Goal: Task Accomplishment & Management: Complete application form

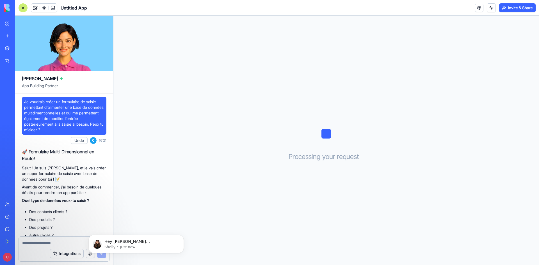
scroll to position [28, 0]
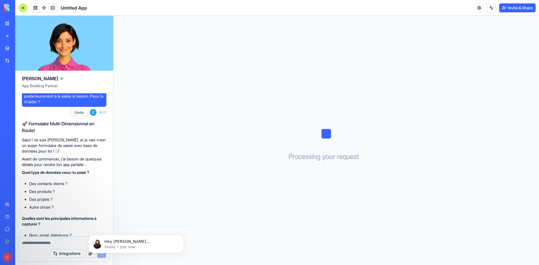
click at [63, 183] on li "Des contacts clients ?" at bounding box center [67, 184] width 77 height 6
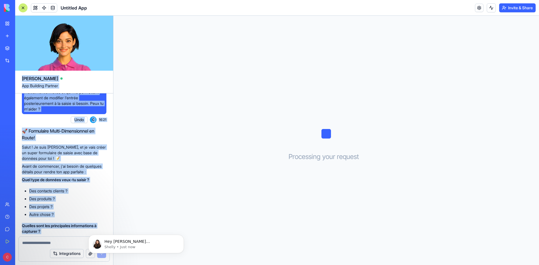
scroll to position [0, 0]
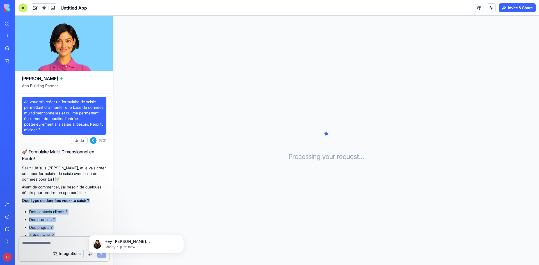
drag, startPoint x: 79, startPoint y: 221, endPoint x: 19, endPoint y: 198, distance: 65.0
click at [19, 198] on div "Je voudrais créer un formulaire de saisie permettant d'alimenter une base de do…" at bounding box center [64, 225] width 98 height 264
click at [52, 213] on li "Des contacts clients ?" at bounding box center [67, 212] width 77 height 6
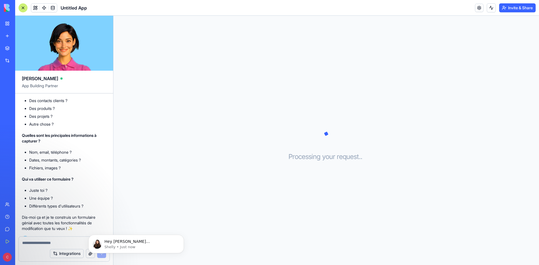
scroll to position [121, 0]
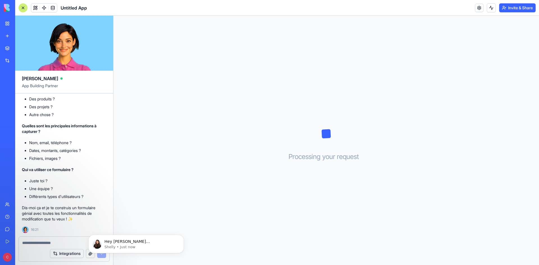
drag, startPoint x: 33, startPoint y: 244, endPoint x: 46, endPoint y: 241, distance: 13.0
click at [34, 244] on textarea at bounding box center [64, 243] width 84 height 6
type textarea "**********"
click at [181, 237] on icon "Dismiss notification" at bounding box center [182, 236] width 3 height 3
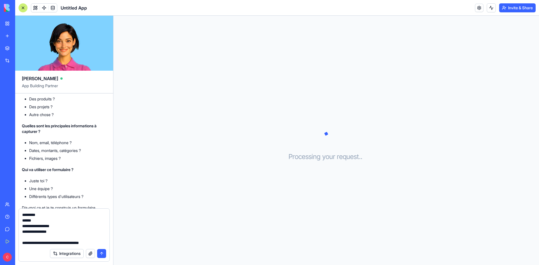
click at [103, 253] on button "submit" at bounding box center [101, 253] width 9 height 9
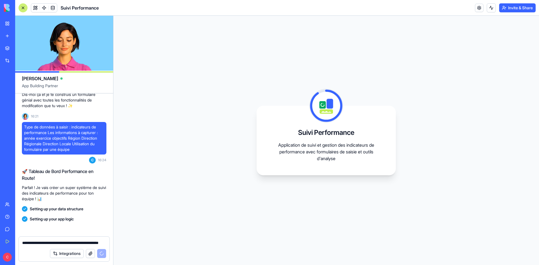
scroll to position [285, 0]
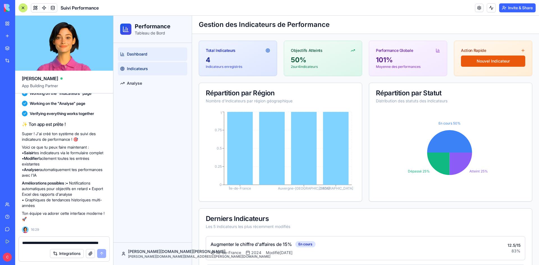
click at [148, 69] on link "Indicateurs" at bounding box center [152, 68] width 69 height 13
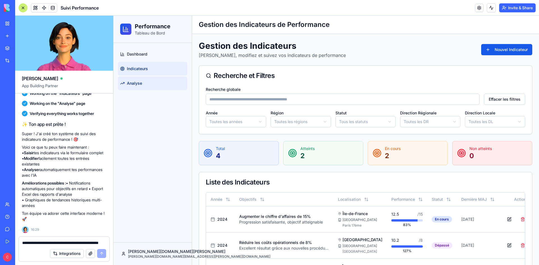
click at [137, 81] on span "Analyse" at bounding box center [134, 84] width 15 height 6
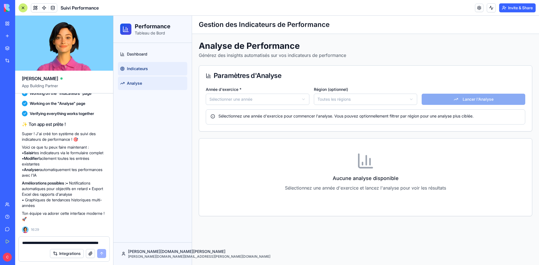
click at [145, 69] on span "Indicateurs" at bounding box center [137, 69] width 21 height 6
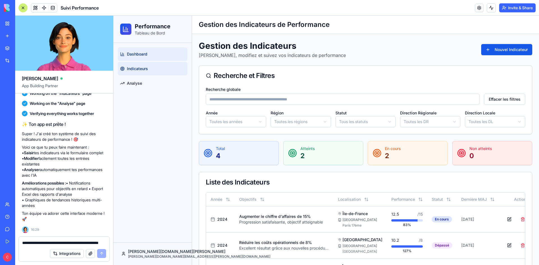
click at [145, 57] on link "Dashboard" at bounding box center [152, 53] width 69 height 13
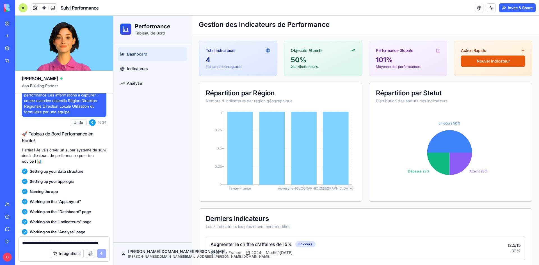
scroll to position [288, 0]
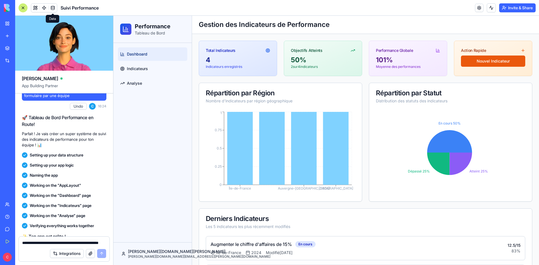
click at [51, 10] on span at bounding box center [53, 8] width 16 height 16
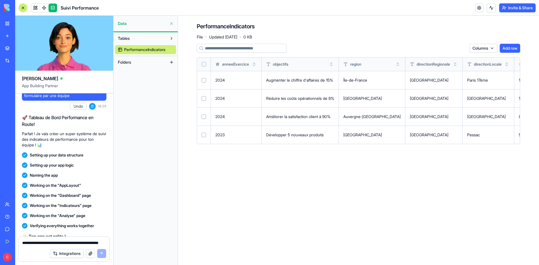
click at [55, 7] on link at bounding box center [53, 8] width 8 height 8
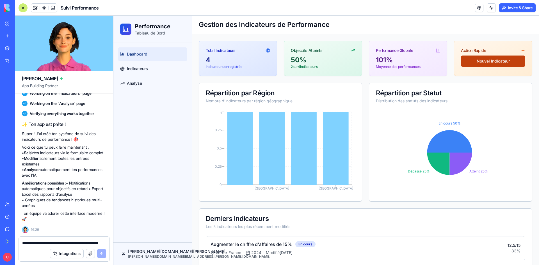
click at [487, 58] on button "Nouvel Indicateur" at bounding box center [493, 61] width 64 height 11
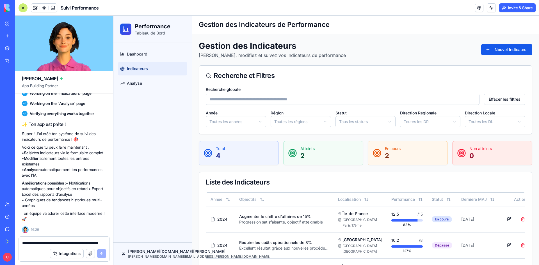
click at [410, 98] on input "Recherche globale" at bounding box center [343, 99] width 274 height 11
click at [228, 184] on div "Liste des Indicateurs" at bounding box center [365, 182] width 319 height 7
click at [141, 86] on span "Analyse" at bounding box center [134, 84] width 15 height 6
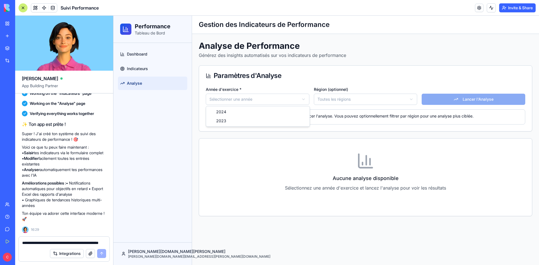
click at [302, 101] on html "Performance Tableau de Bord Dashboard Indicateurs Analyse cecile.schoenberg.pro…" at bounding box center [325, 140] width 425 height 249
click at [130, 58] on link "Dashboard" at bounding box center [152, 53] width 69 height 13
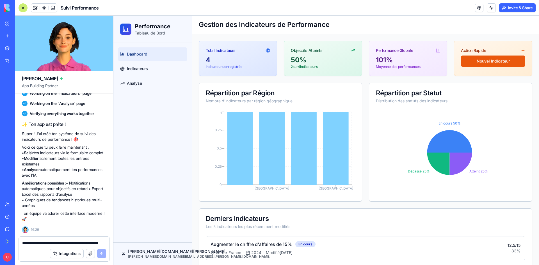
click at [84, 247] on div "Integrations" at bounding box center [64, 254] width 91 height 16
click at [39, 245] on textarea "**********" at bounding box center [64, 243] width 84 height 6
type textarea "**********"
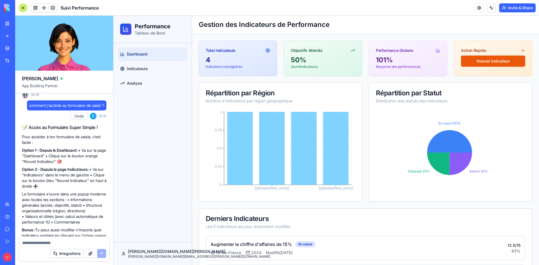
scroll to position [548, 0]
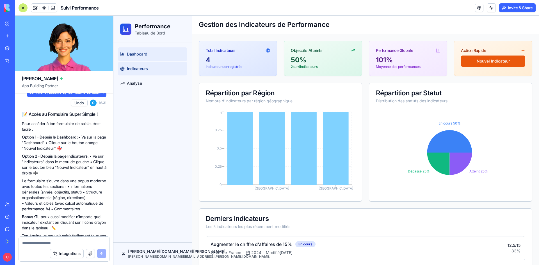
click at [135, 68] on span "Indicateurs" at bounding box center [137, 69] width 21 height 6
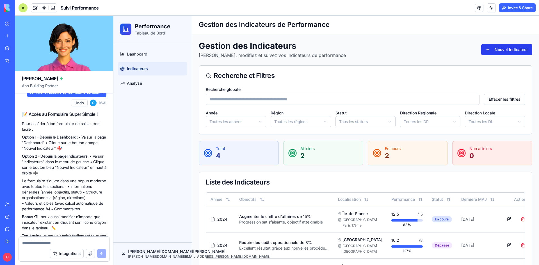
click at [484, 50] on button "Nouvel Indicateur" at bounding box center [506, 49] width 51 height 11
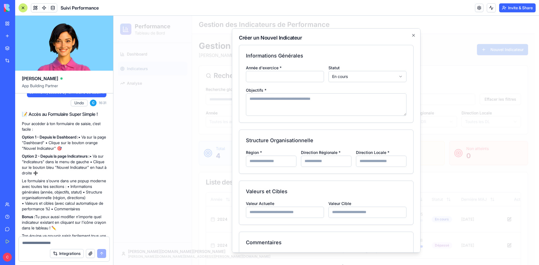
type input "****"
click at [345, 76] on body "Performance Tableau de Bord Dashboard Indicateurs Analyse cecile.schoenberg.pro…" at bounding box center [323, 173] width 421 height 315
click at [296, 104] on textarea "Objectifs *" at bounding box center [326, 104] width 161 height 22
click at [281, 163] on input "Région *" at bounding box center [271, 160] width 51 height 11
type input "***"
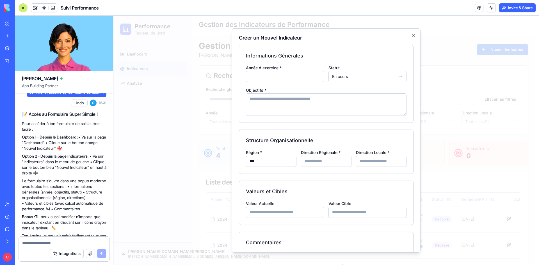
click at [320, 155] on div "Direction Régionale *" at bounding box center [326, 158] width 51 height 18
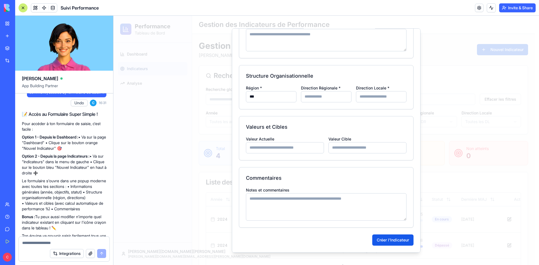
scroll to position [8, 0]
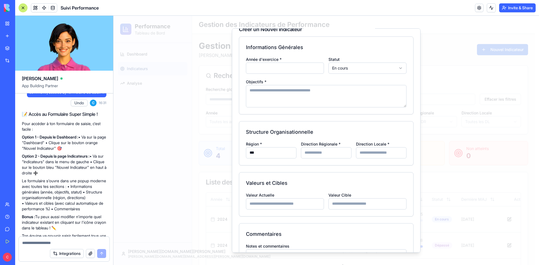
click at [275, 209] on input "Valeur Actuelle" at bounding box center [285, 203] width 78 height 11
click at [366, 209] on input "Valeur Cible" at bounding box center [367, 203] width 78 height 11
click at [350, 187] on div "Valeurs et Cibles Valeur Actuelle Valeur Cible" at bounding box center [326, 194] width 174 height 44
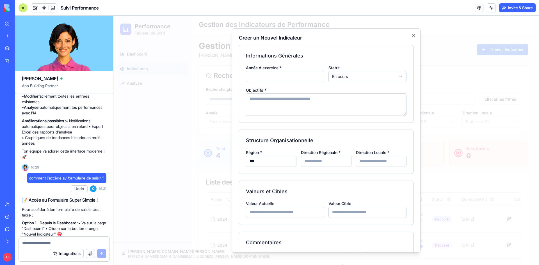
scroll to position [436, 0]
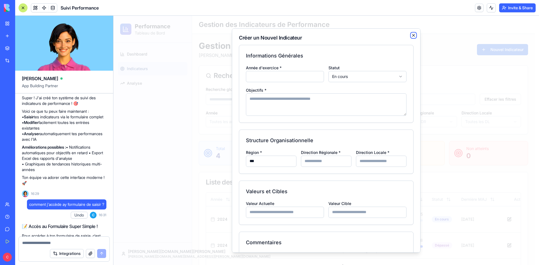
click at [411, 35] on icon "button" at bounding box center [413, 35] width 4 height 4
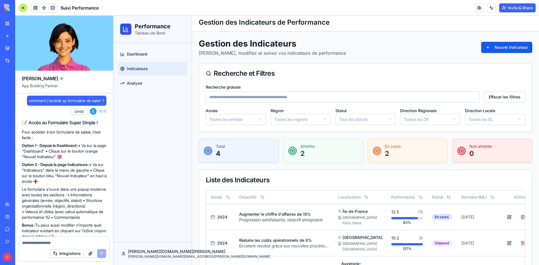
scroll to position [576, 0]
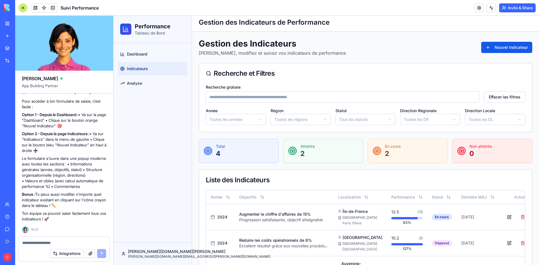
click at [34, 244] on textarea at bounding box center [64, 243] width 84 height 6
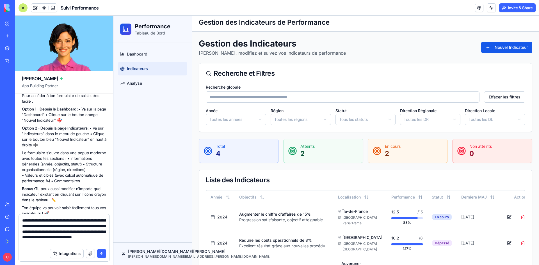
type textarea "**********"
click at [102, 251] on button "submit" at bounding box center [101, 253] width 9 height 9
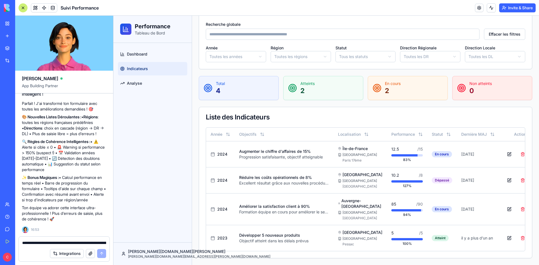
scroll to position [854, 0]
